Goal: Navigation & Orientation: Find specific page/section

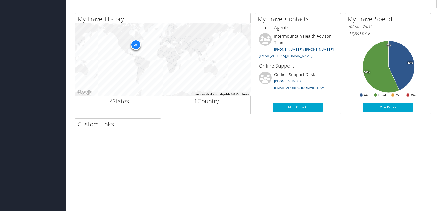
scroll to position [168, 0]
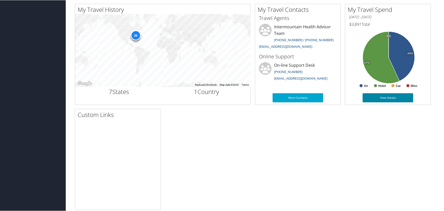
click at [388, 94] on link "View Details" at bounding box center [388, 97] width 51 height 9
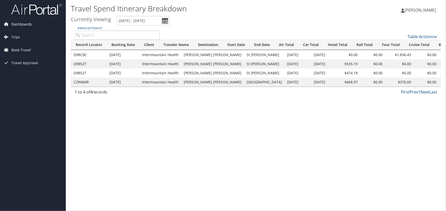
click at [21, 20] on span "Dashboards" at bounding box center [21, 24] width 20 height 13
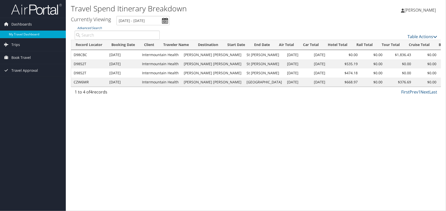
click at [27, 31] on link "My Travel Dashboard" at bounding box center [33, 35] width 66 height 8
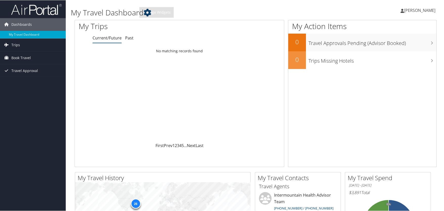
click at [144, 9] on icon at bounding box center [148, 13] width 8 height 8
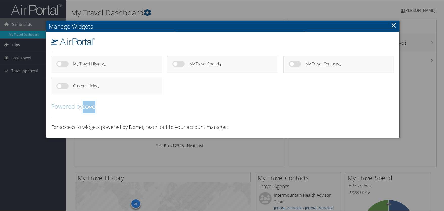
click at [394, 26] on link "×" at bounding box center [394, 25] width 6 height 10
